Goal: Transaction & Acquisition: Subscribe to service/newsletter

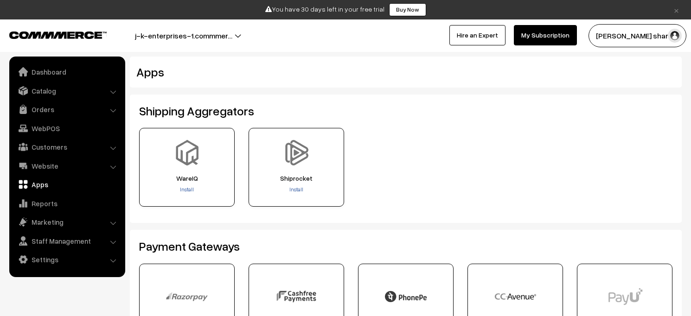
click at [567, 34] on link "My Subscription" at bounding box center [545, 35] width 63 height 20
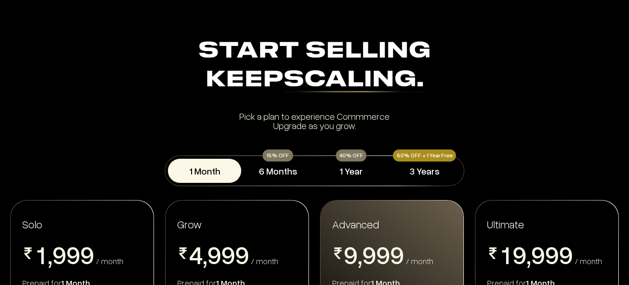
click at [625, 65] on section "Start Selling Keep Scaling. Start Selling Keep Scaling. Pick a plan to experien…" at bounding box center [314, 83] width 629 height 93
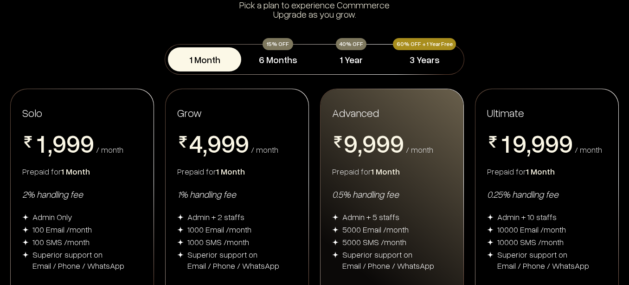
scroll to position [130, 0]
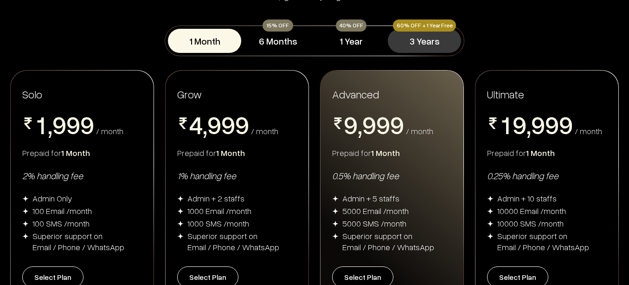
click at [428, 36] on button "3 Years" at bounding box center [424, 41] width 73 height 24
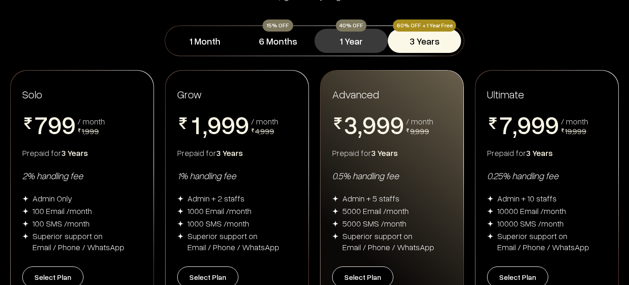
click at [352, 35] on button "1 Year" at bounding box center [350, 41] width 73 height 24
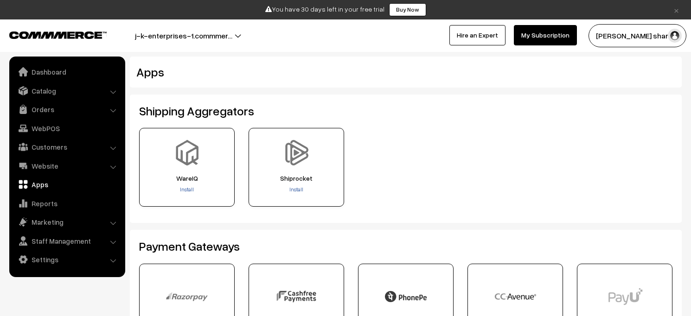
click at [236, 35] on button "j-k-enterprises-1.commmer…" at bounding box center [183, 35] width 162 height 23
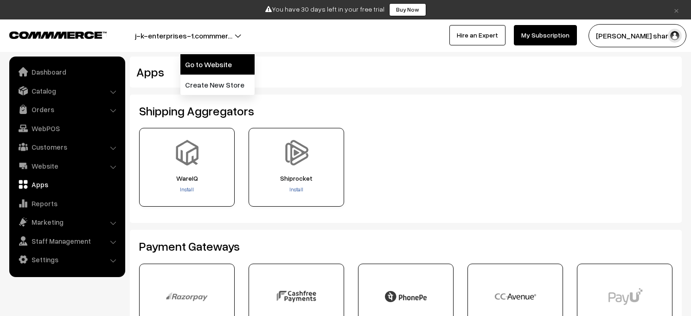
click at [236, 66] on link "Go to Website" at bounding box center [217, 64] width 74 height 20
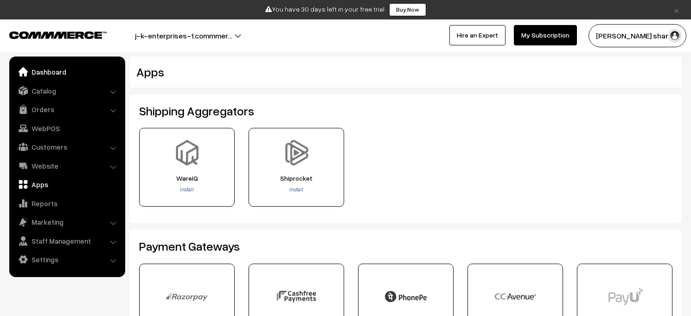
click at [53, 72] on link "Dashboard" at bounding box center [67, 72] width 110 height 17
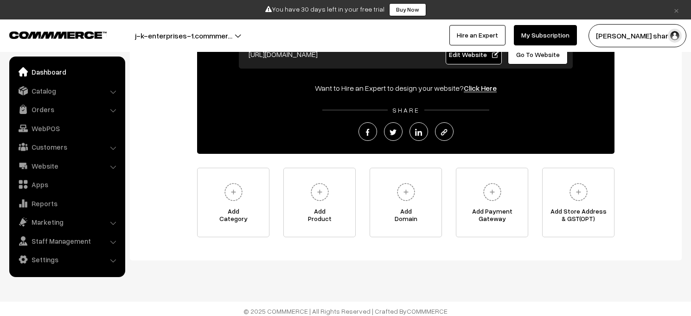
scroll to position [111, 0]
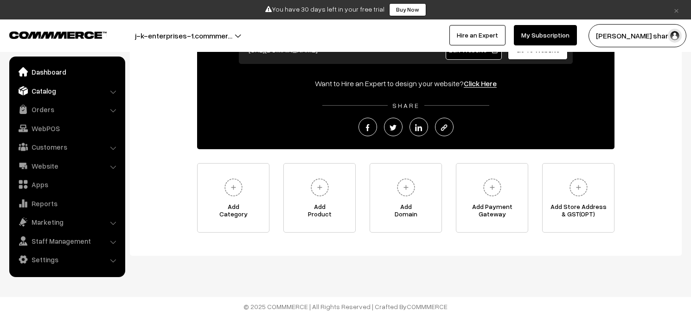
click at [73, 91] on link "Catalog" at bounding box center [67, 91] width 110 height 17
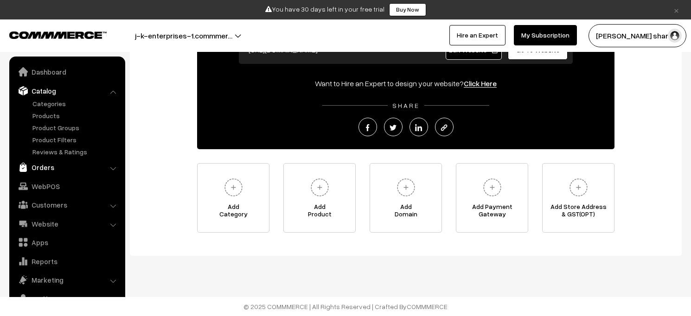
click at [63, 163] on link "Orders" at bounding box center [67, 167] width 110 height 17
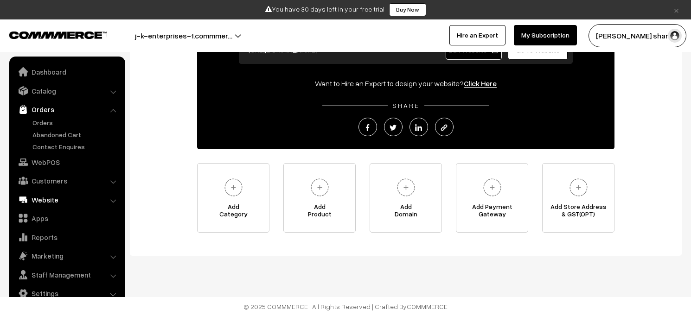
click at [79, 192] on link "Website" at bounding box center [67, 200] width 110 height 17
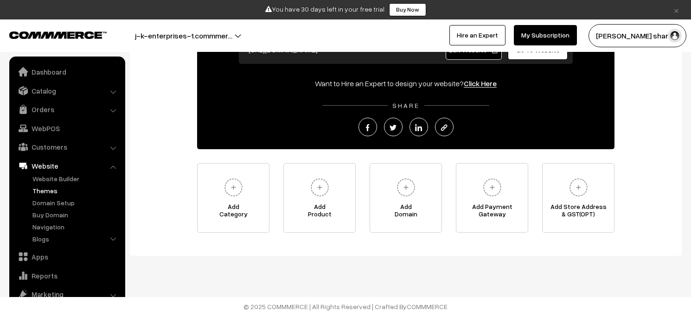
click at [69, 188] on link "Themes" at bounding box center [76, 191] width 92 height 10
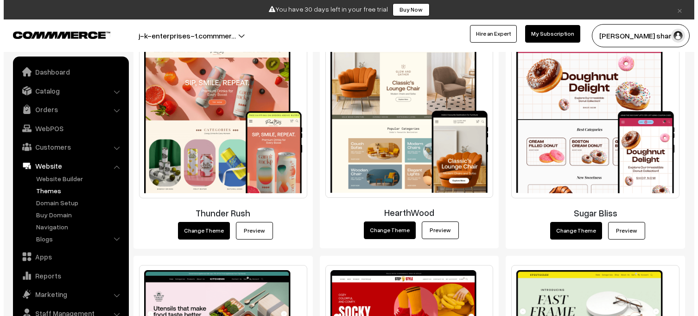
scroll to position [195, 0]
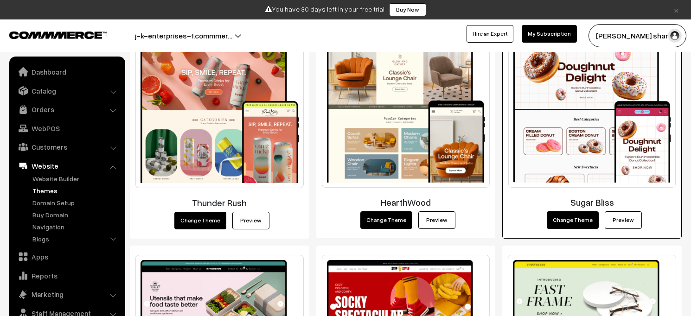
click at [577, 219] on button "Change Theme" at bounding box center [573, 220] width 52 height 18
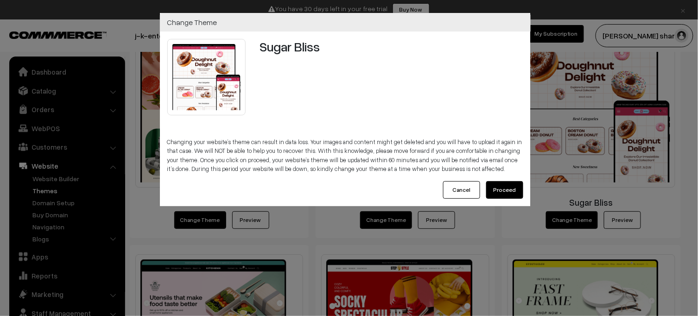
click at [503, 187] on button "Proceed" at bounding box center [504, 190] width 37 height 18
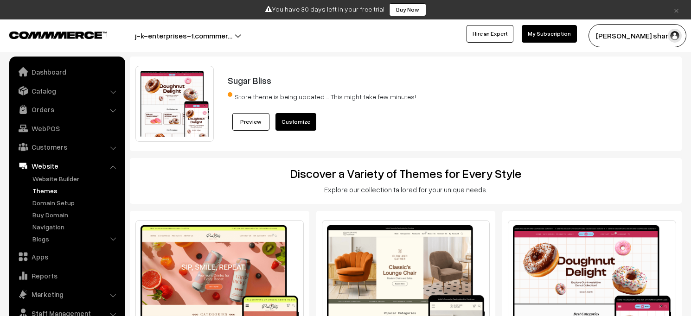
click at [291, 128] on link "Customize" at bounding box center [295, 122] width 41 height 18
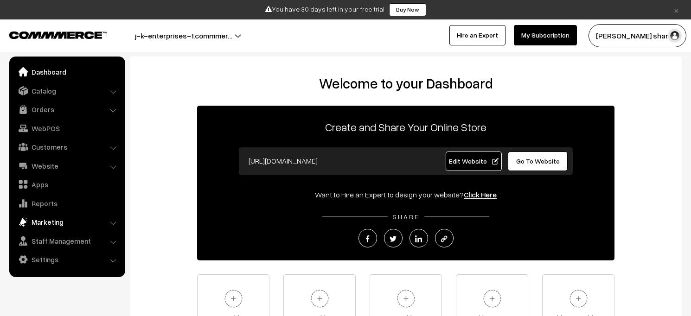
click at [74, 223] on link "Marketing" at bounding box center [67, 222] width 110 height 17
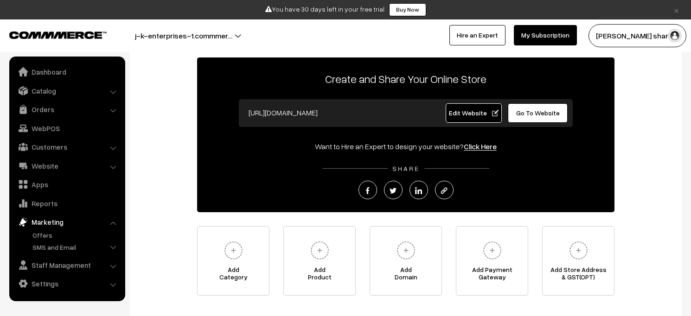
scroll to position [54, 0]
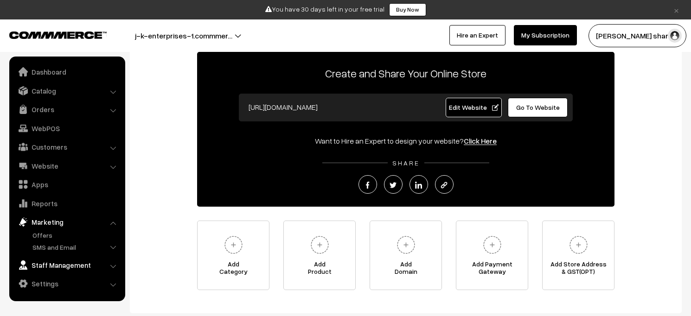
click at [95, 265] on link "Staff Management" at bounding box center [67, 265] width 110 height 17
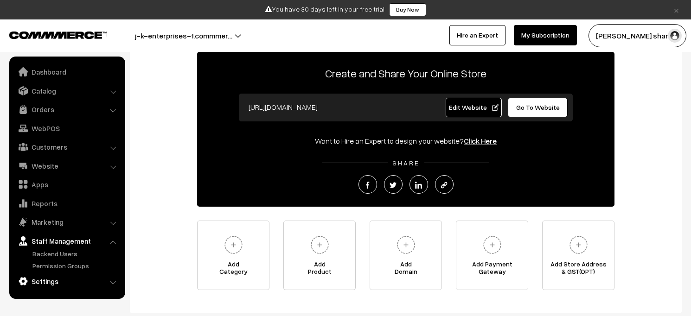
click at [108, 279] on link "Settings" at bounding box center [67, 281] width 110 height 17
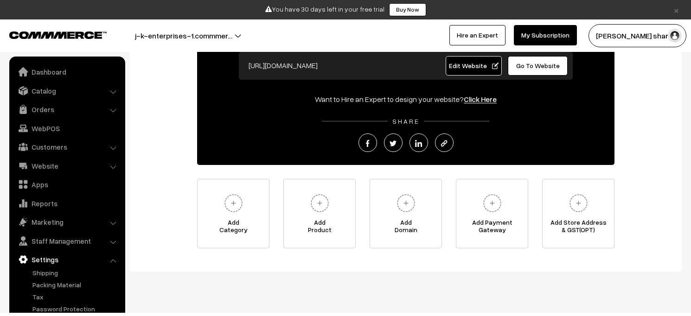
scroll to position [111, 0]
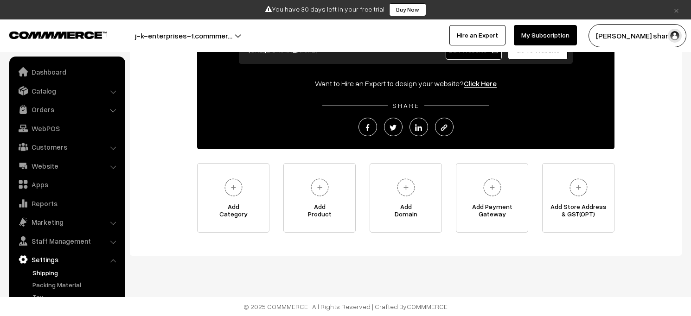
click at [49, 277] on link "Shipping" at bounding box center [76, 273] width 92 height 10
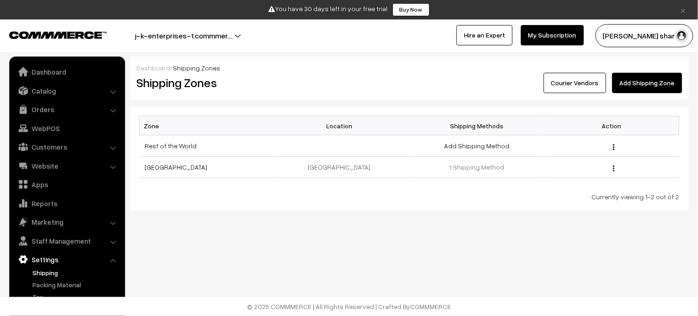
drag, startPoint x: 124, startPoint y: 189, endPoint x: 123, endPoint y: 202, distance: 12.6
click at [123, 202] on ul "Dashboard Catalog" at bounding box center [67, 202] width 116 height 291
click at [95, 260] on link "Settings" at bounding box center [67, 259] width 110 height 17
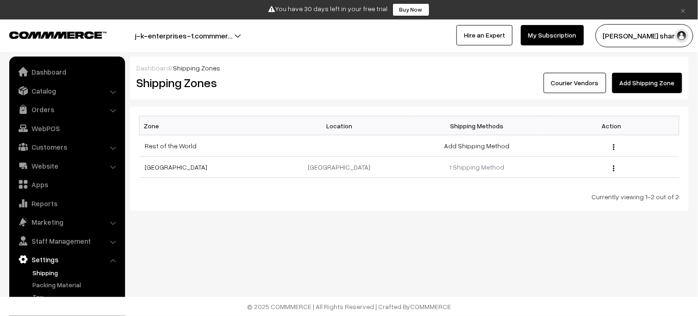
click at [113, 258] on li "Settings Shipping" at bounding box center [67, 294] width 111 height 87
click at [35, 36] on img at bounding box center [57, 35] width 97 height 7
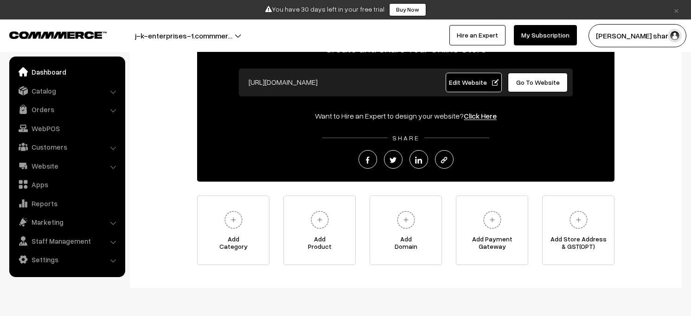
scroll to position [101, 0]
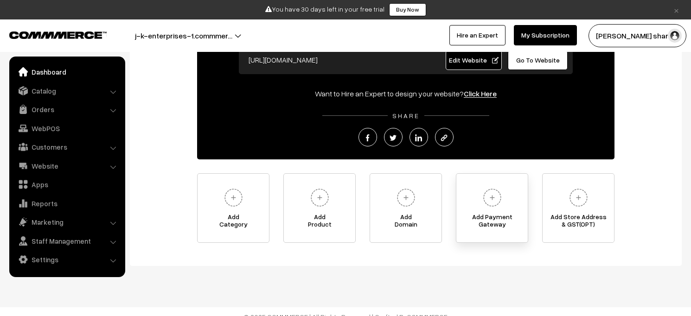
click at [497, 219] on span "Add Payment Gateway" at bounding box center [491, 222] width 71 height 19
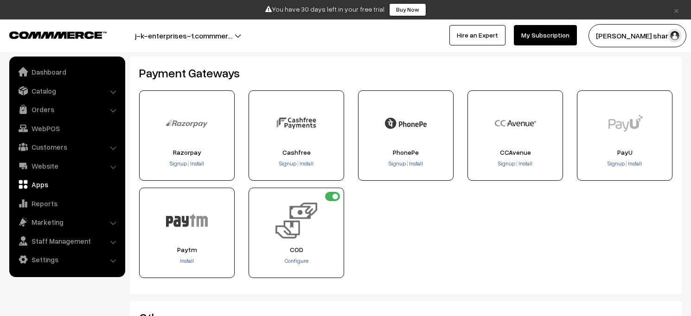
scroll to position [175, 0]
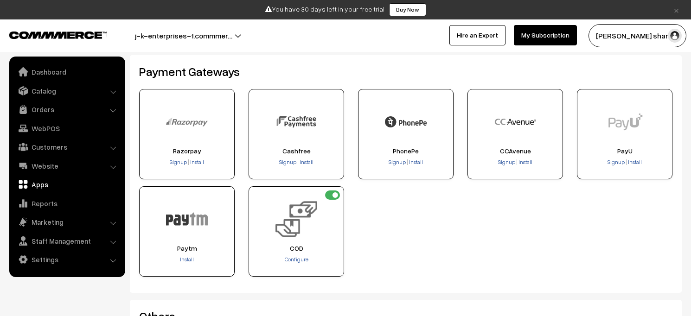
click at [336, 195] on input "checkbox" at bounding box center [332, 195] width 15 height 9
checkbox input "true"
click at [57, 73] on link "Dashboard" at bounding box center [67, 72] width 110 height 17
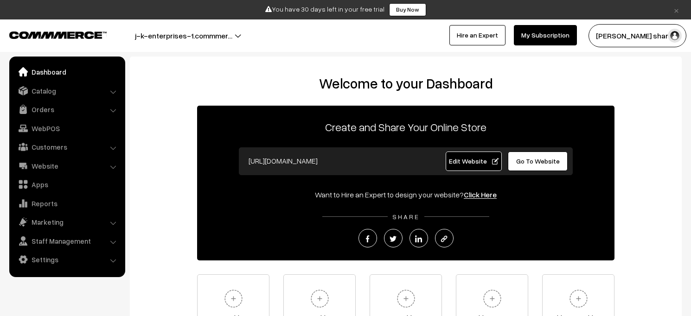
click at [569, 38] on link "My Subscription" at bounding box center [545, 35] width 63 height 20
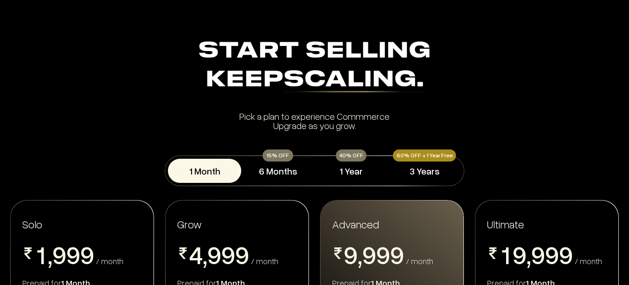
click at [621, 57] on section "Start Selling Keep Scaling. Start Selling Keep Scaling. Pick a plan to experien…" at bounding box center [314, 83] width 629 height 93
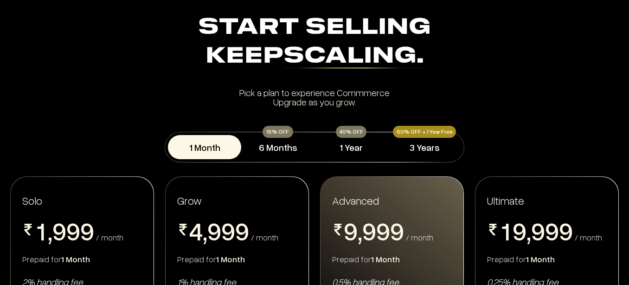
scroll to position [37, 0]
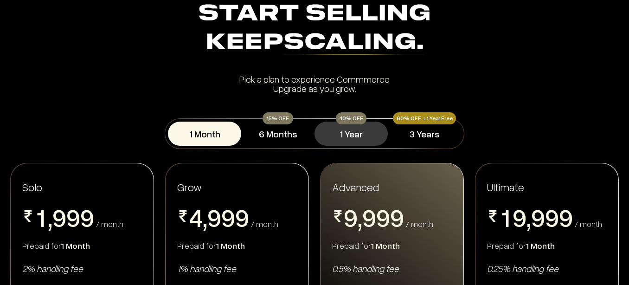
click at [348, 126] on button "1 Year" at bounding box center [350, 133] width 73 height 24
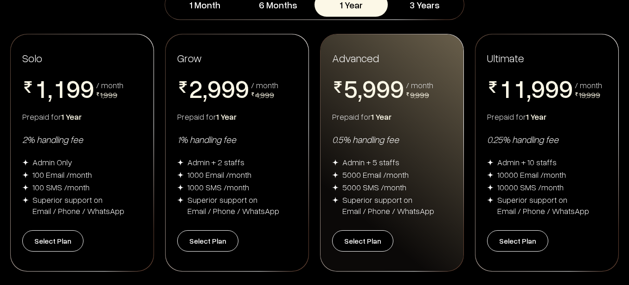
scroll to position [167, 0]
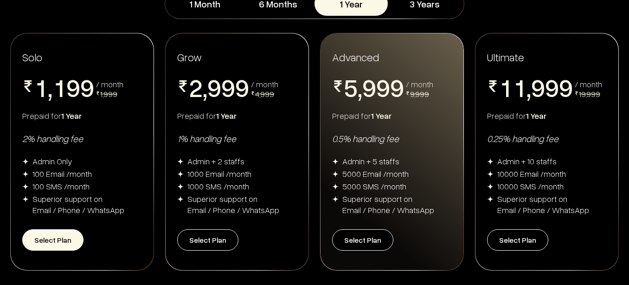
click at [74, 234] on button "Select Plan" at bounding box center [52, 239] width 61 height 21
